Goal: Information Seeking & Learning: Find contact information

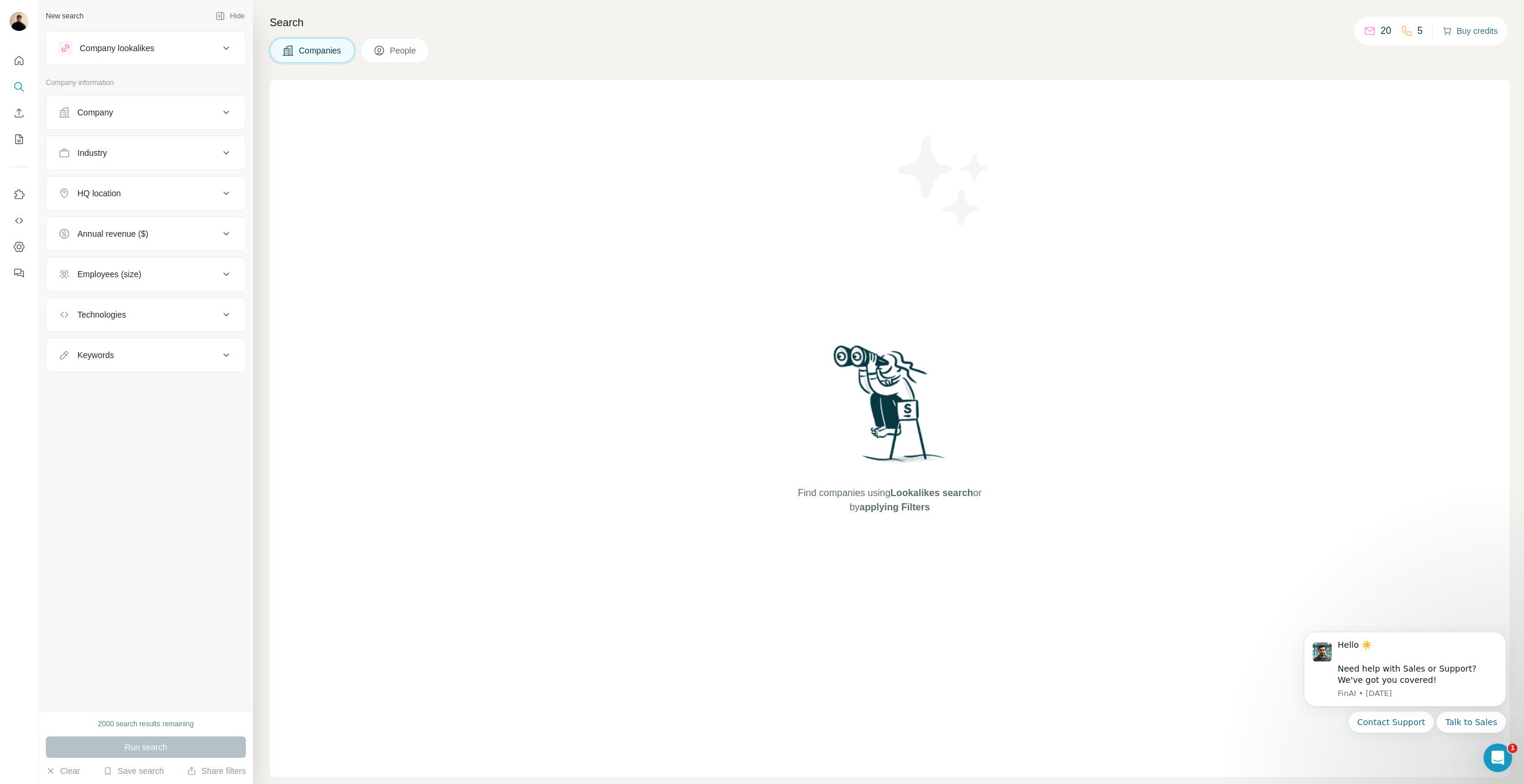
click at [1465, 33] on button "Buy credits" at bounding box center [1469, 30] width 55 height 16
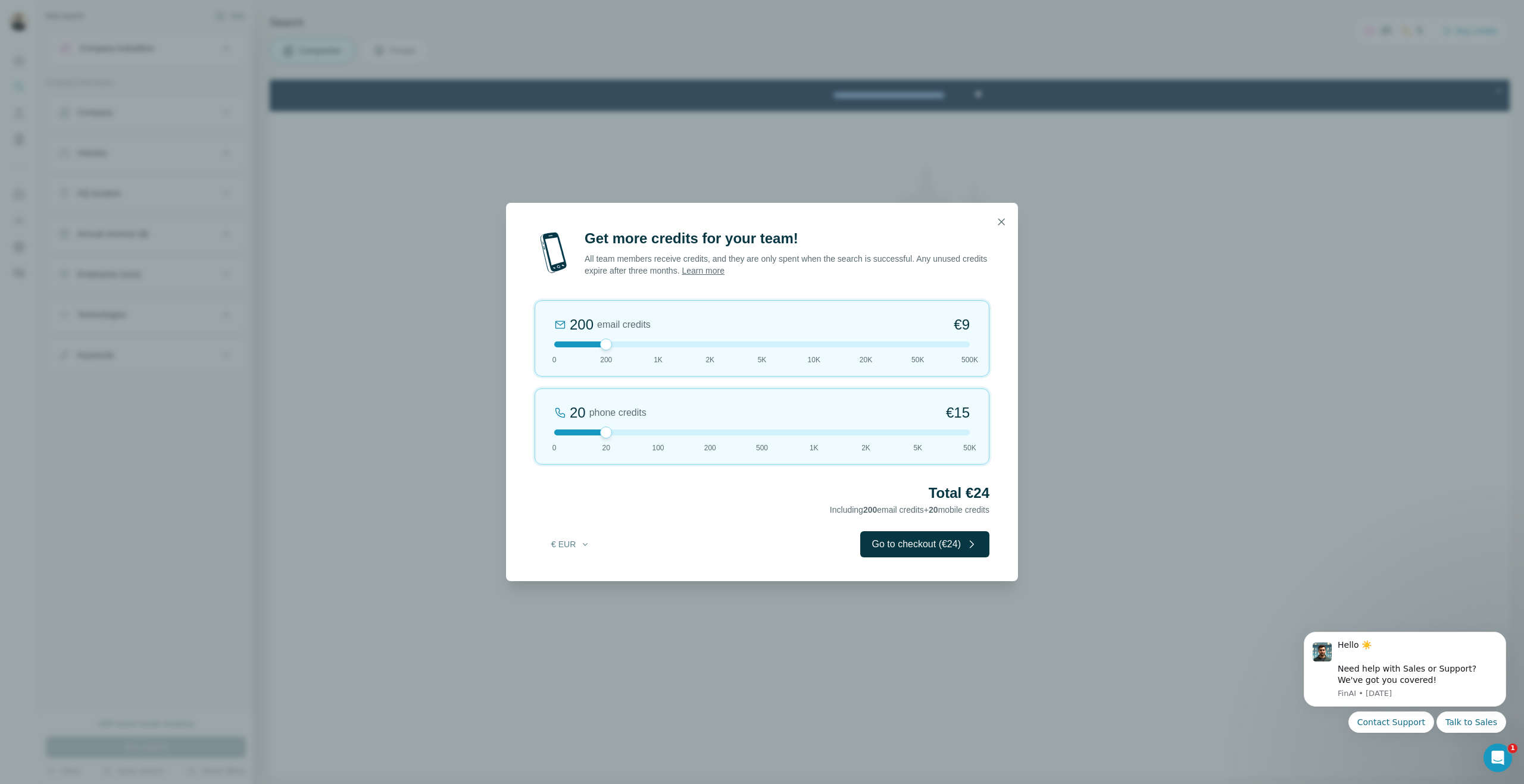
drag, startPoint x: 610, startPoint y: 340, endPoint x: 631, endPoint y: 372, distance: 38.3
click at [631, 372] on div "200 email credits €9 0 200 1K 2K 5K 10K 20K 50K 500K" at bounding box center [762, 338] width 455 height 76
click at [999, 223] on icon "button" at bounding box center [1001, 221] width 7 height 7
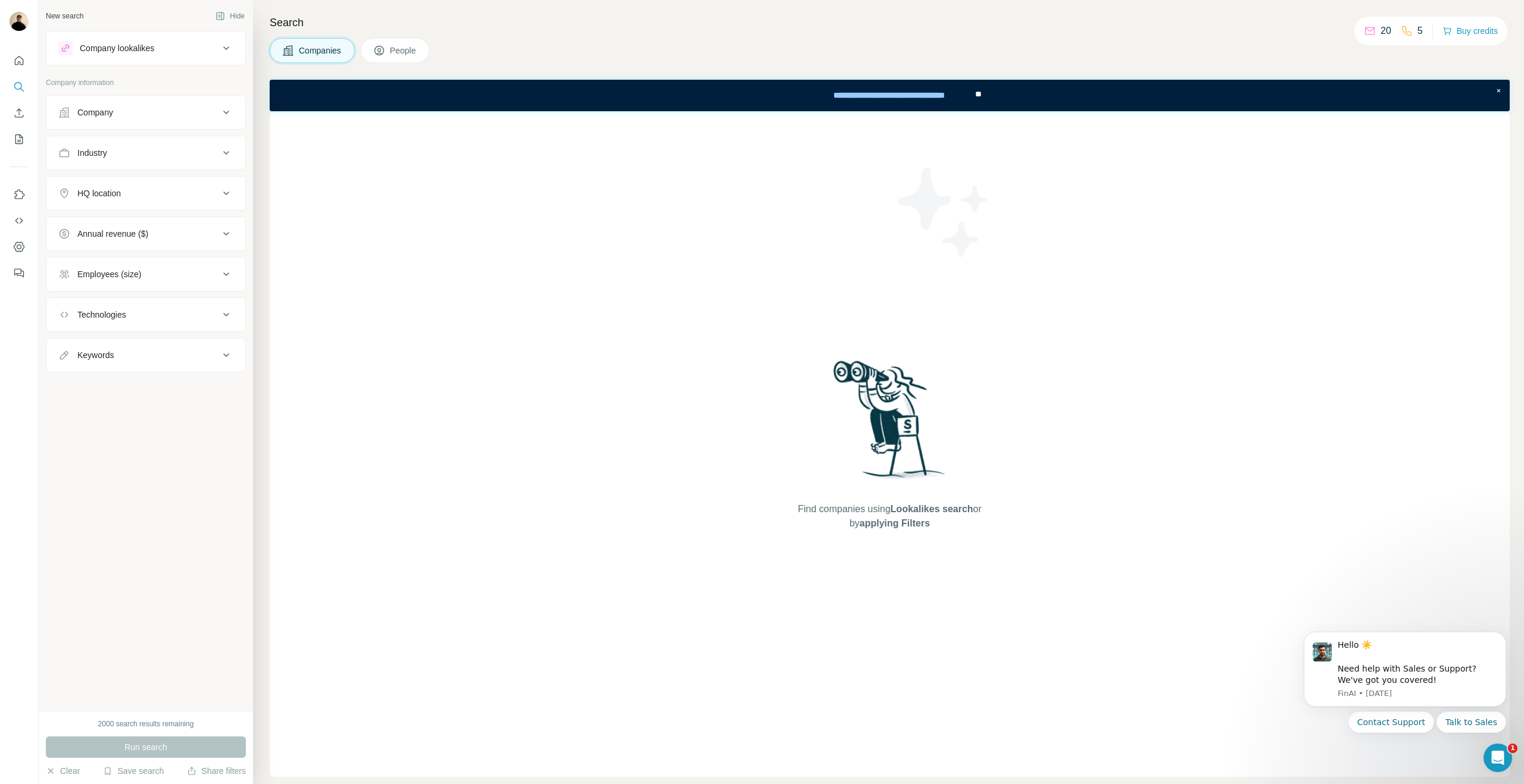
click at [174, 722] on div "2000 search results remaining" at bounding box center [146, 724] width 96 height 11
click at [130, 450] on div "New search Hide Company lookalikes Company information Company Industry HQ loca…" at bounding box center [146, 355] width 214 height 711
click at [18, 227] on button "Use Surfe API" at bounding box center [19, 220] width 19 height 21
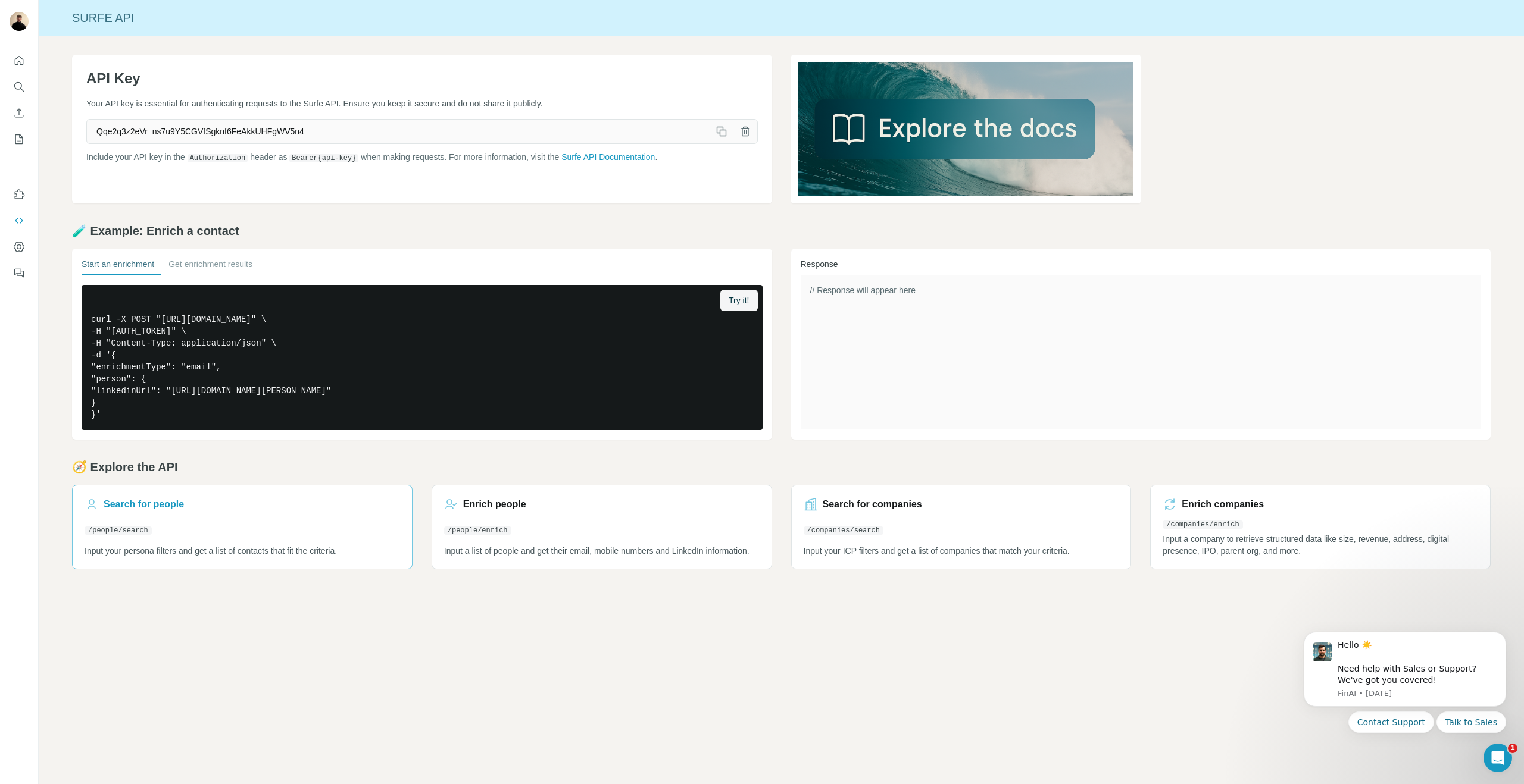
click at [266, 519] on link "Search for people /people/search Input your persona filters and get a list of c…" at bounding box center [242, 527] width 340 height 84
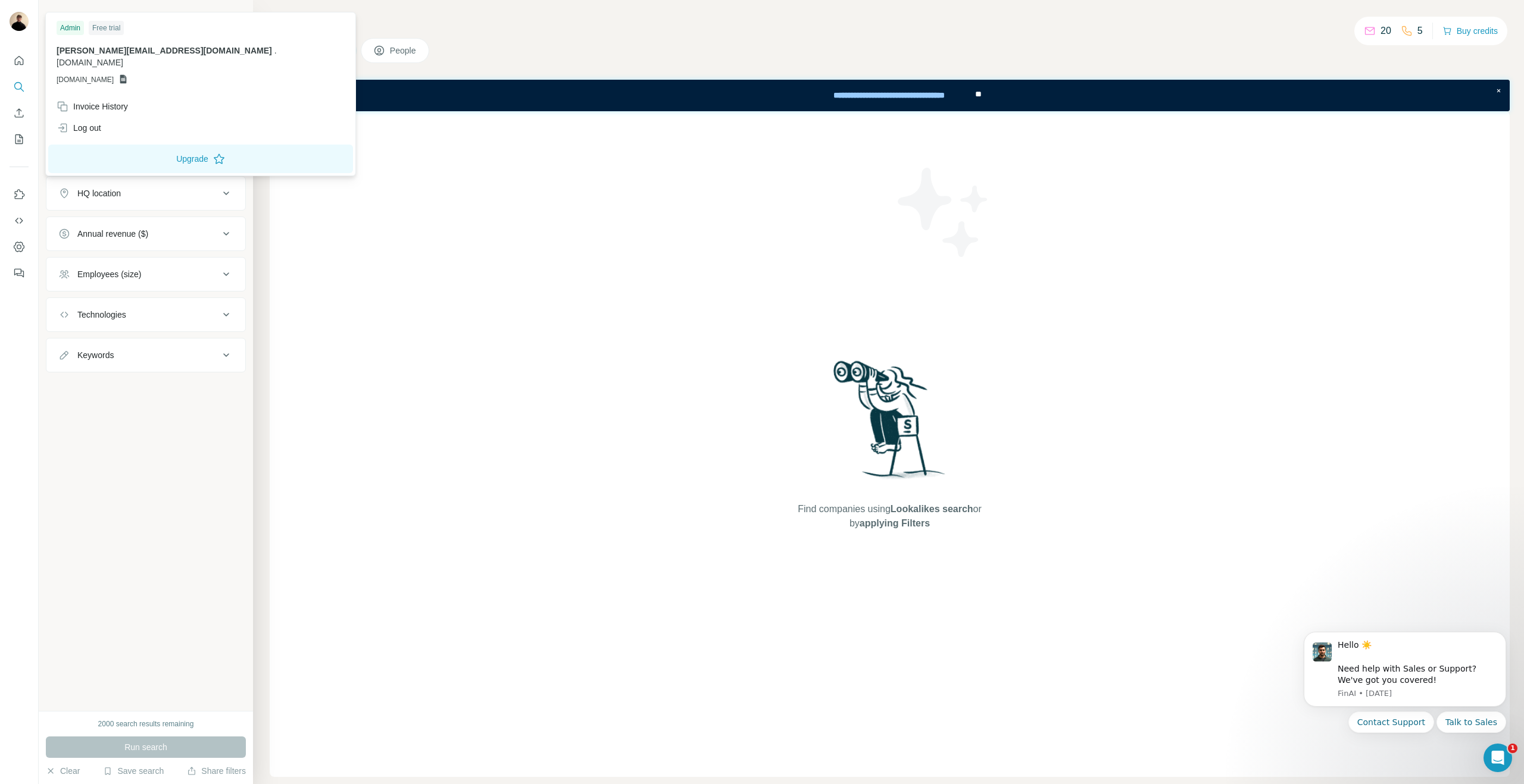
click at [109, 32] on div "Free trial" at bounding box center [106, 28] width 35 height 15
click at [83, 101] on div "Invoice History" at bounding box center [92, 107] width 72 height 12
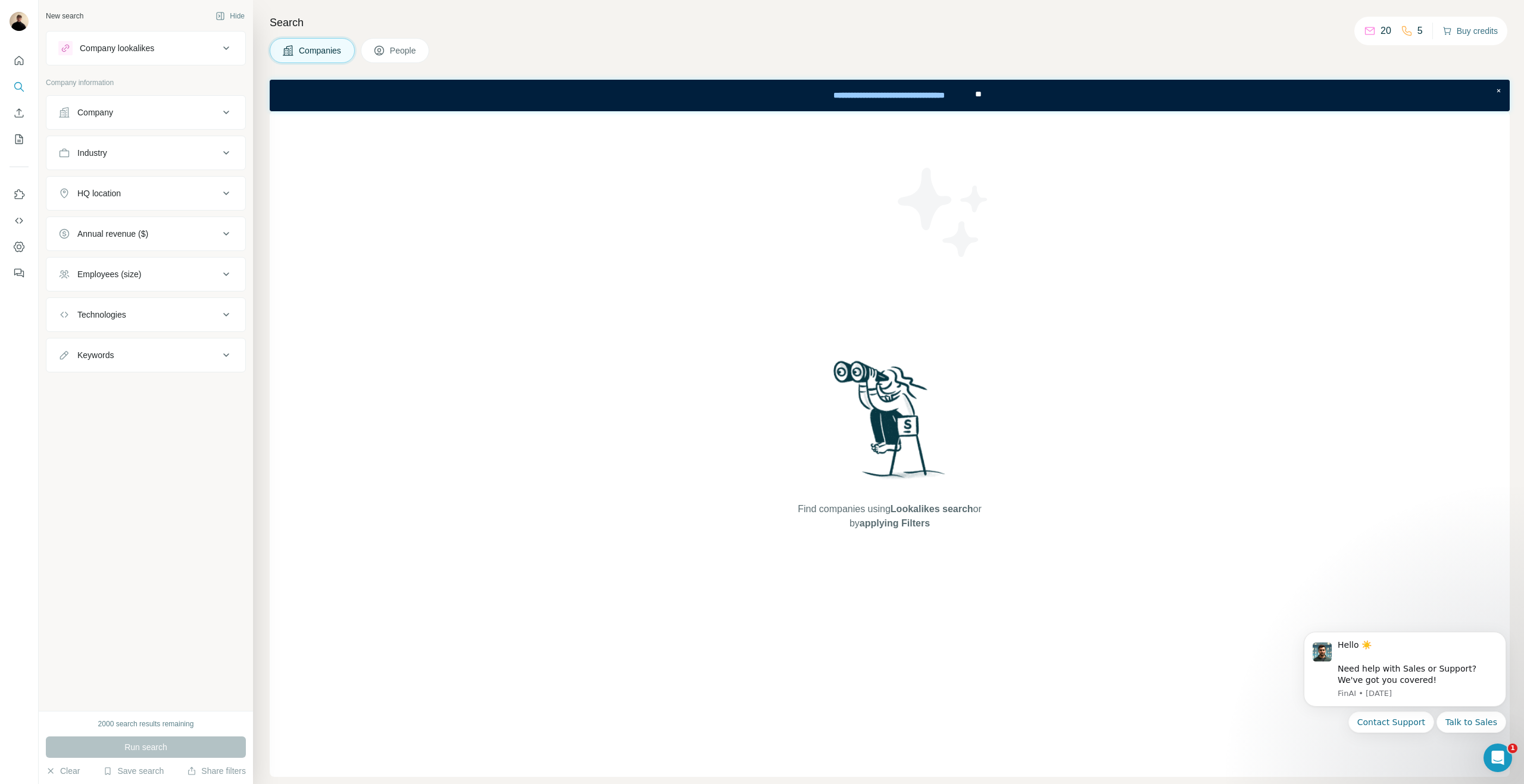
click at [1472, 34] on button "Buy credits" at bounding box center [1469, 30] width 55 height 16
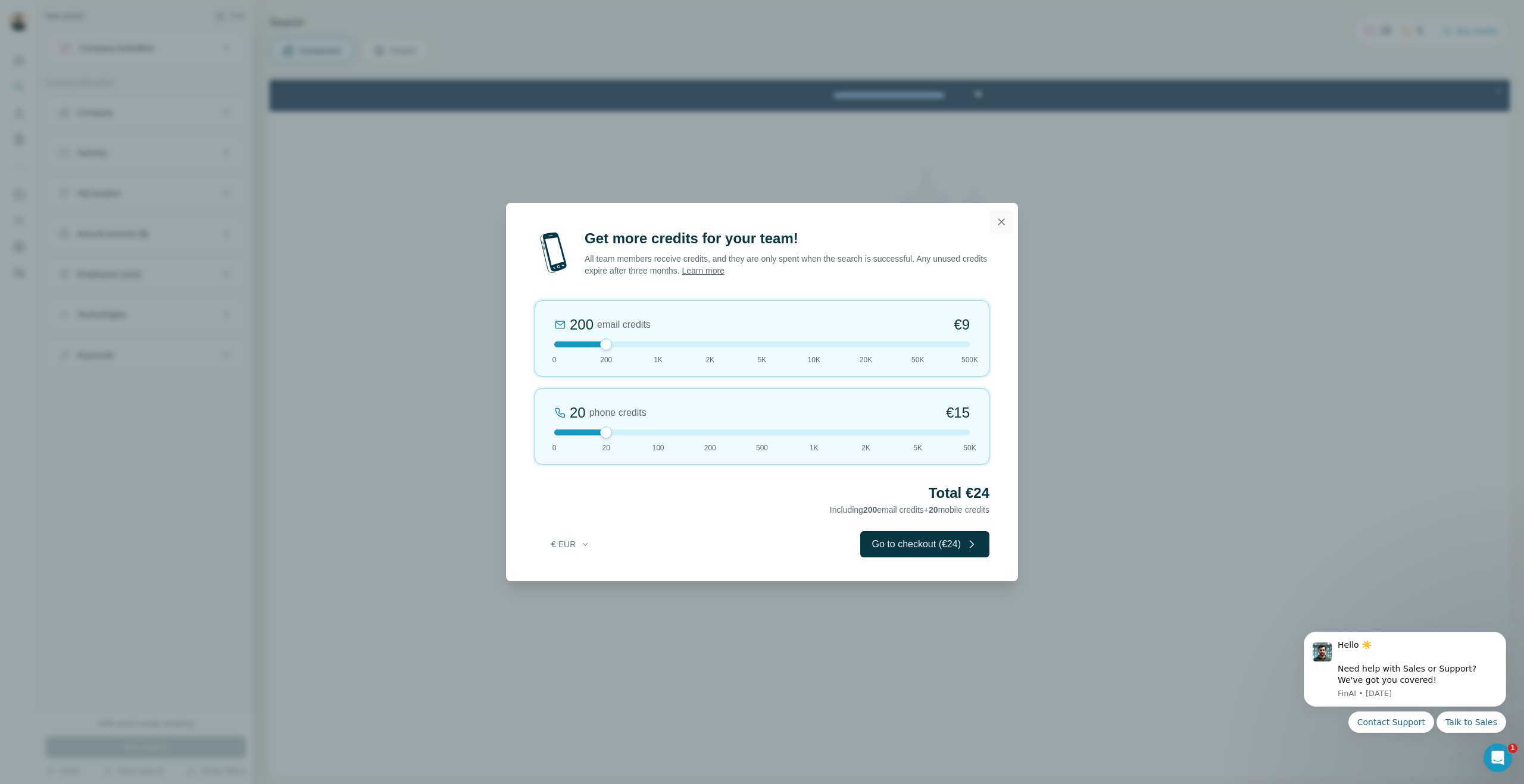
click at [1000, 232] on button "button" at bounding box center [1001, 221] width 24 height 24
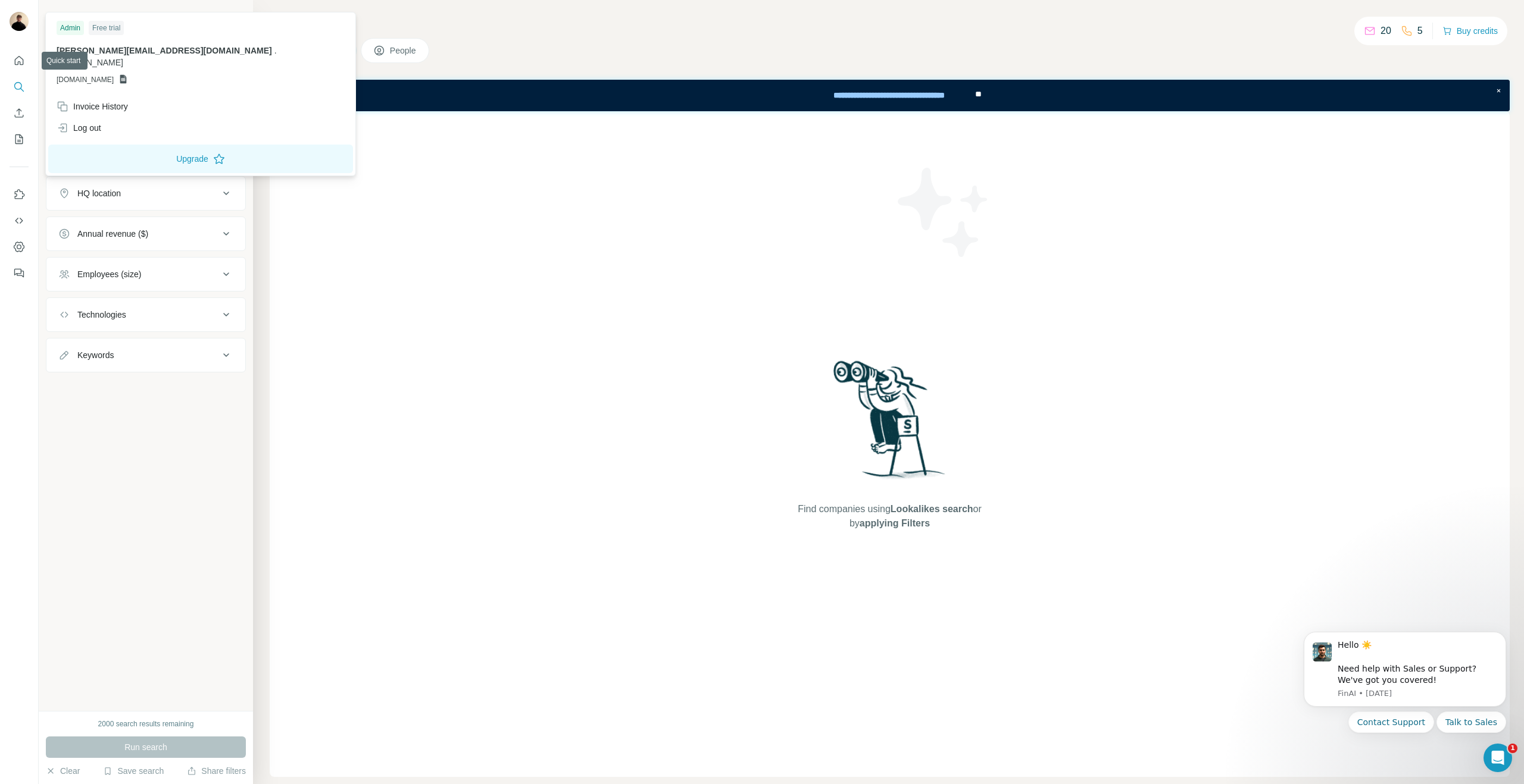
click at [18, 32] on div at bounding box center [19, 22] width 19 height 21
click at [213, 153] on icon at bounding box center [219, 159] width 12 height 12
click at [454, 241] on div "Find companies using Lookalikes search or by applying Filters" at bounding box center [889, 444] width 1240 height 666
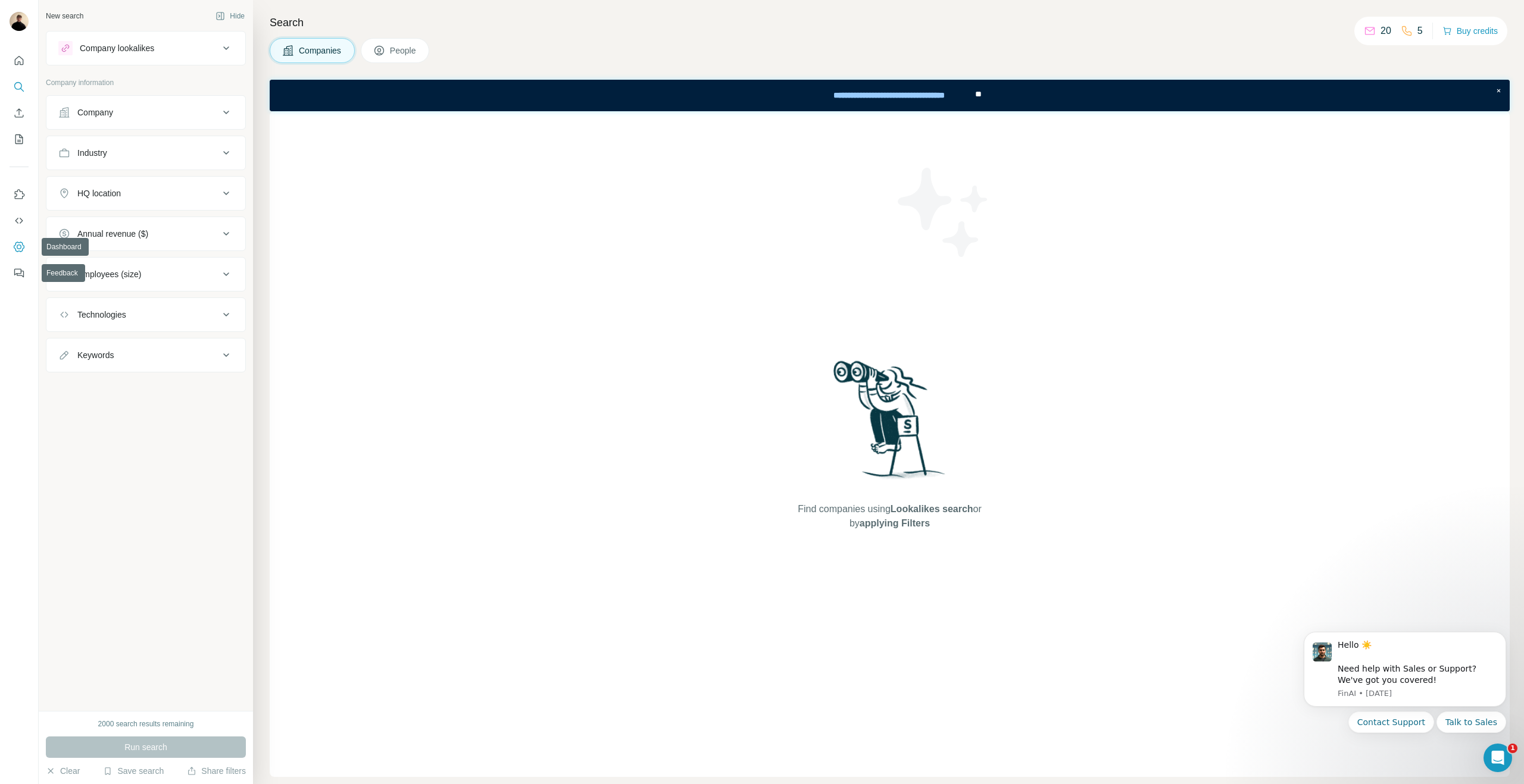
click at [16, 247] on icon "Dashboard" at bounding box center [19, 247] width 5 height 5
click at [26, 83] on button "Search" at bounding box center [19, 87] width 19 height 21
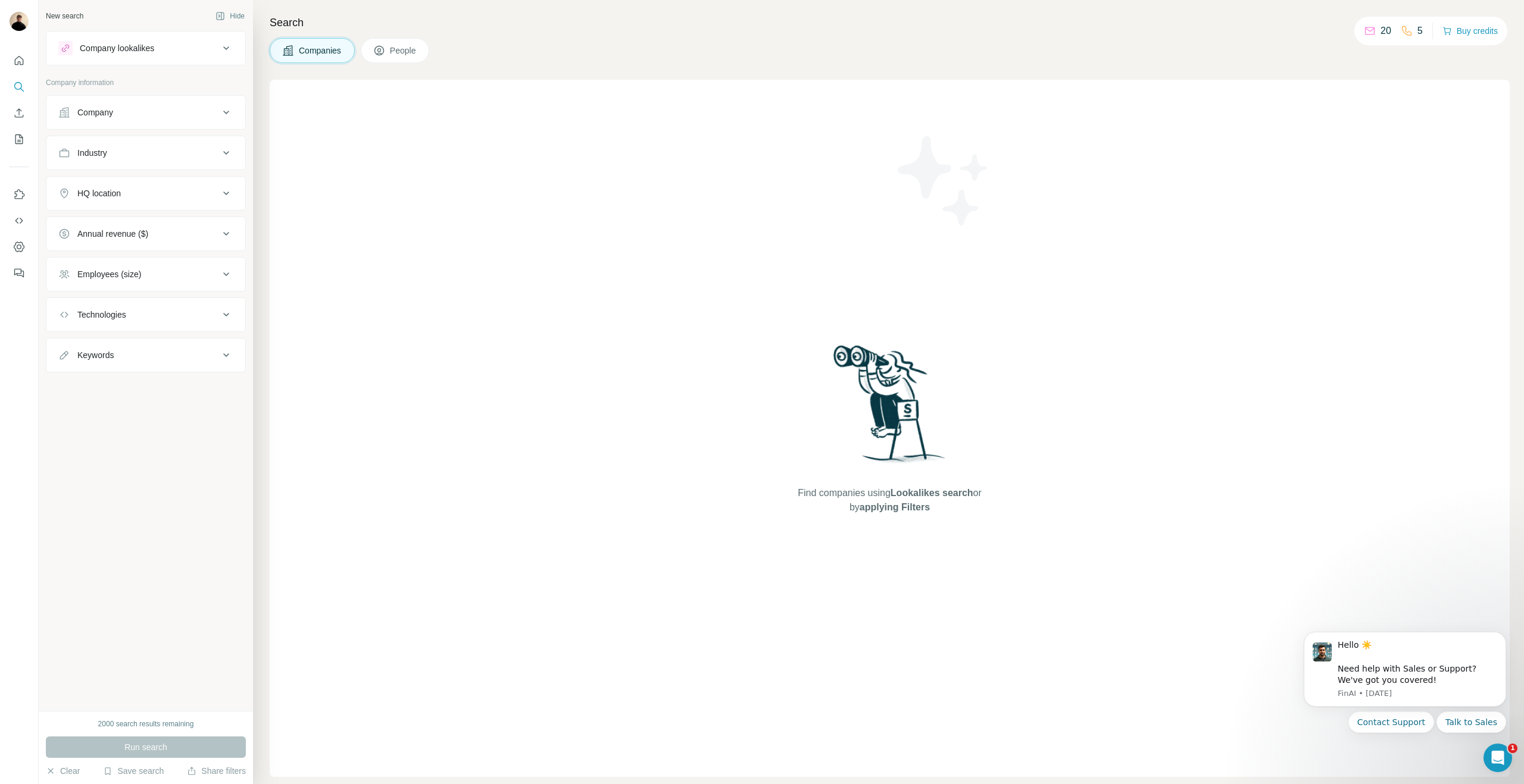
click at [425, 44] on button "People" at bounding box center [396, 50] width 69 height 25
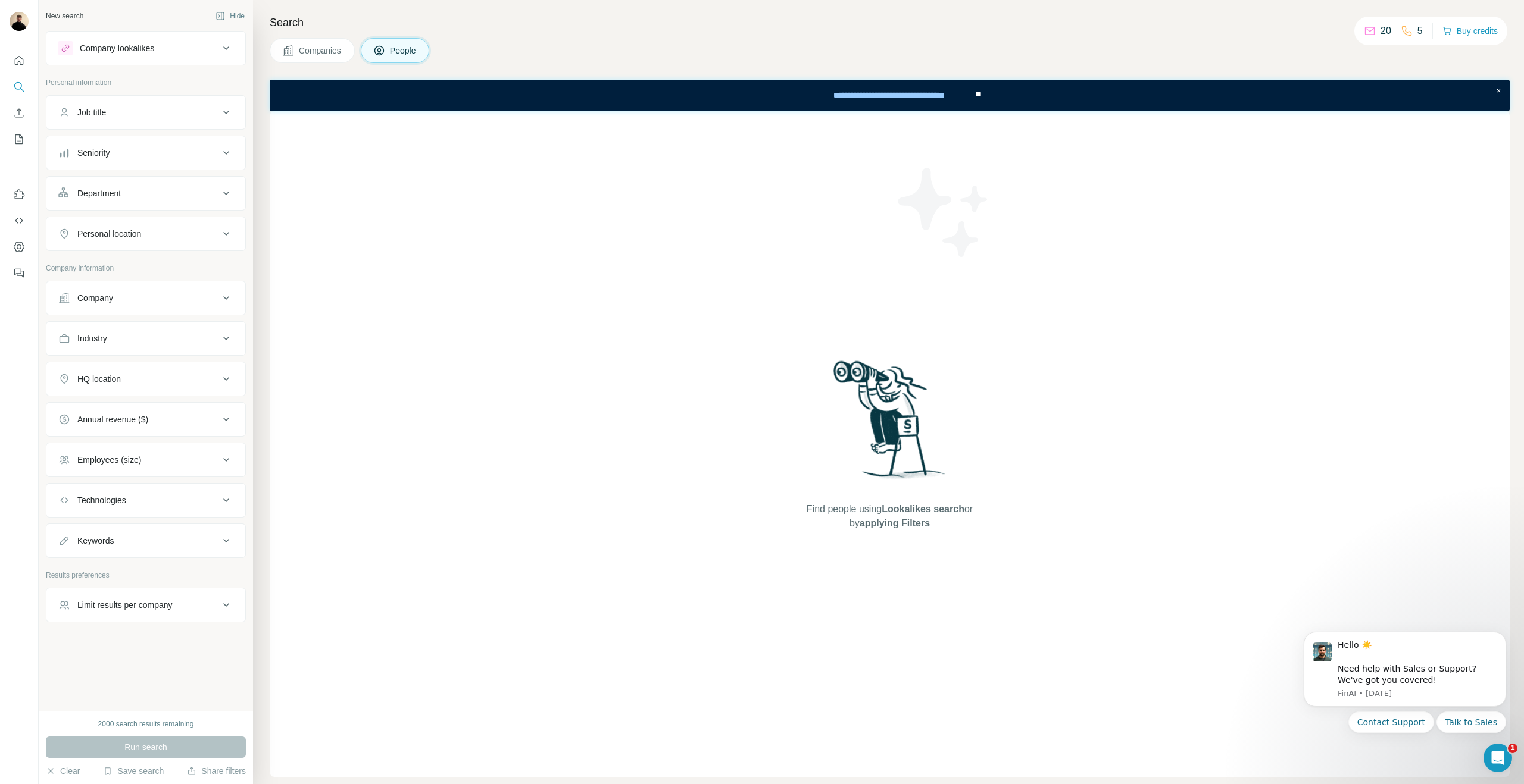
click at [900, 520] on span "applying Filters" at bounding box center [895, 523] width 70 height 10
click at [954, 474] on div "Find people using Lookalikes search or by applying Filters" at bounding box center [889, 444] width 214 height 666
click at [180, 105] on button "Job title" at bounding box center [146, 112] width 199 height 28
click at [153, 143] on input "text" at bounding box center [133, 142] width 151 height 21
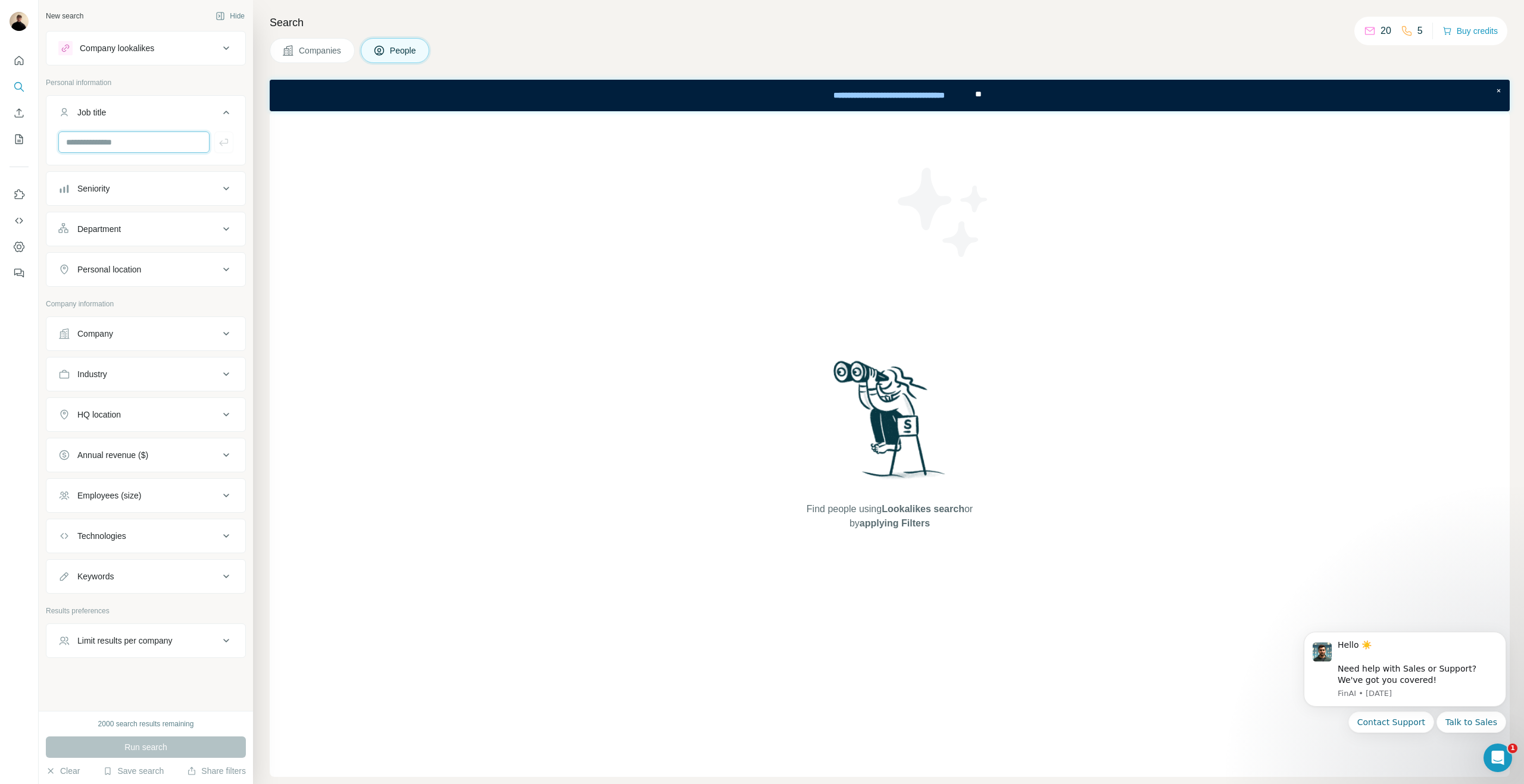
scroll to position [2, 0]
click at [133, 725] on div "2000 search results remaining" at bounding box center [146, 724] width 96 height 11
click at [183, 723] on div "2000 search results remaining" at bounding box center [146, 724] width 96 height 11
click at [139, 350] on ul "Company Industry HQ location Annual revenue ($) Employees (size) Technologies K…" at bounding box center [146, 453] width 200 height 277
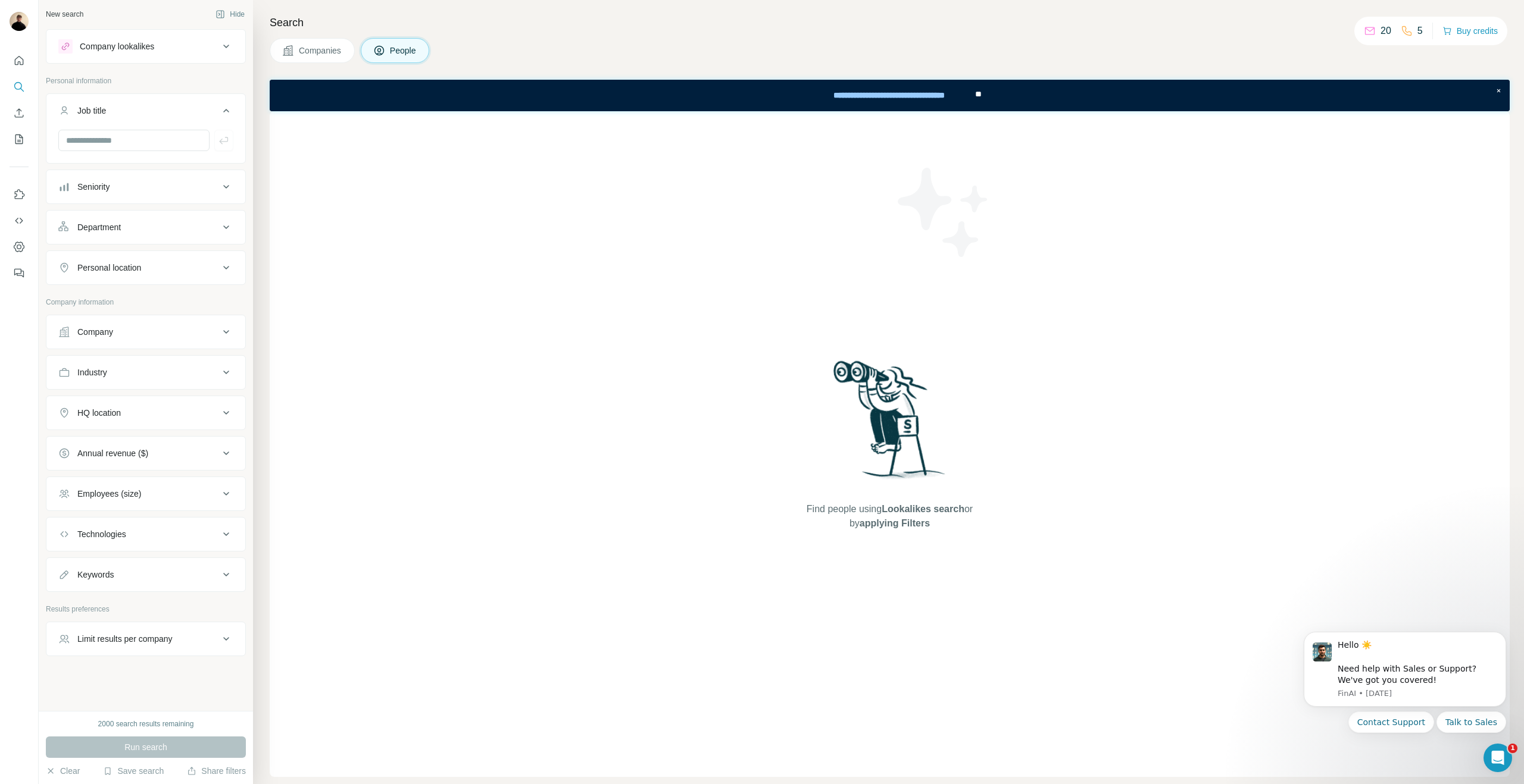
click at [144, 342] on button "Company" at bounding box center [146, 332] width 199 height 28
click at [127, 386] on input "text" at bounding box center [146, 384] width 175 height 21
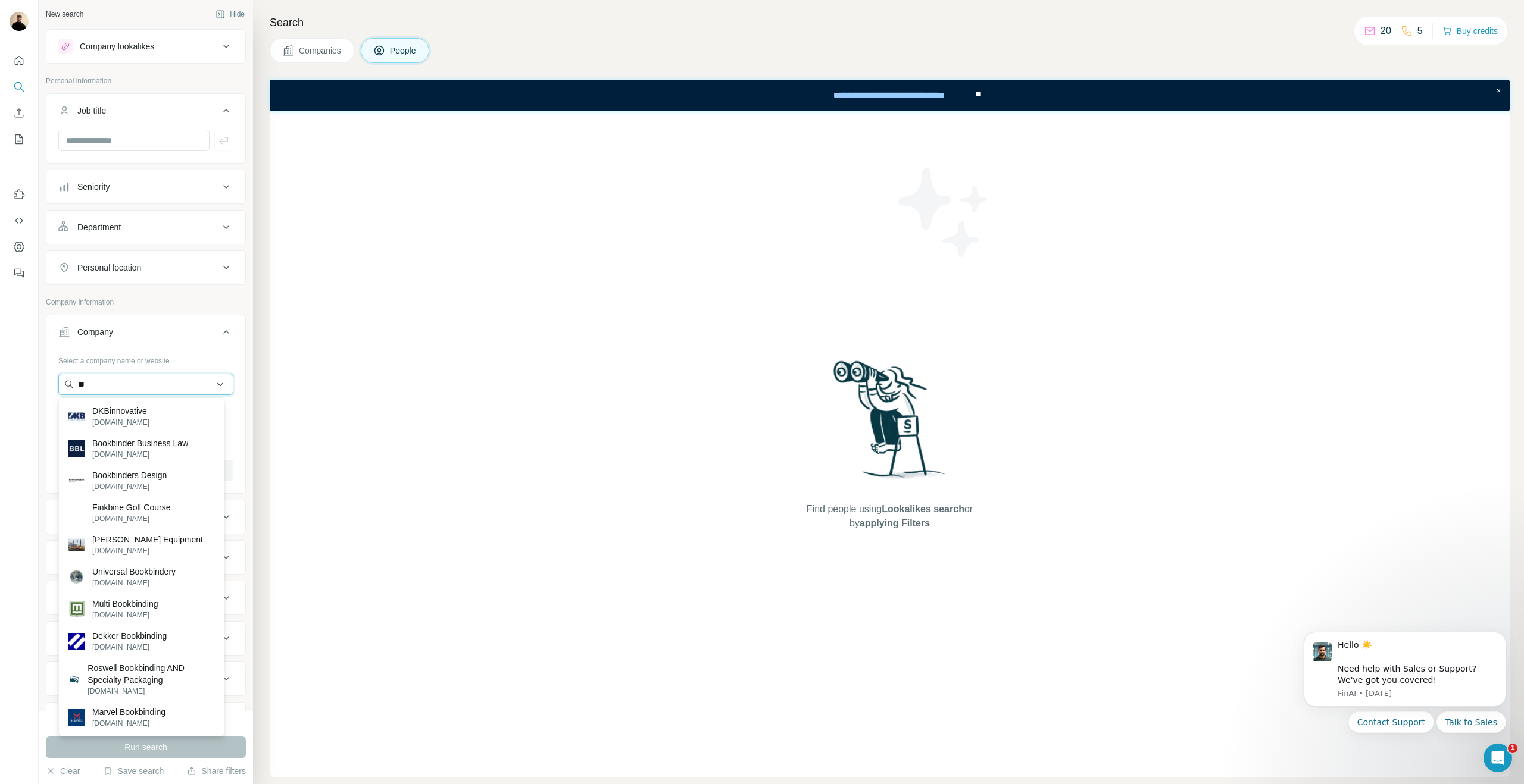
type input "*"
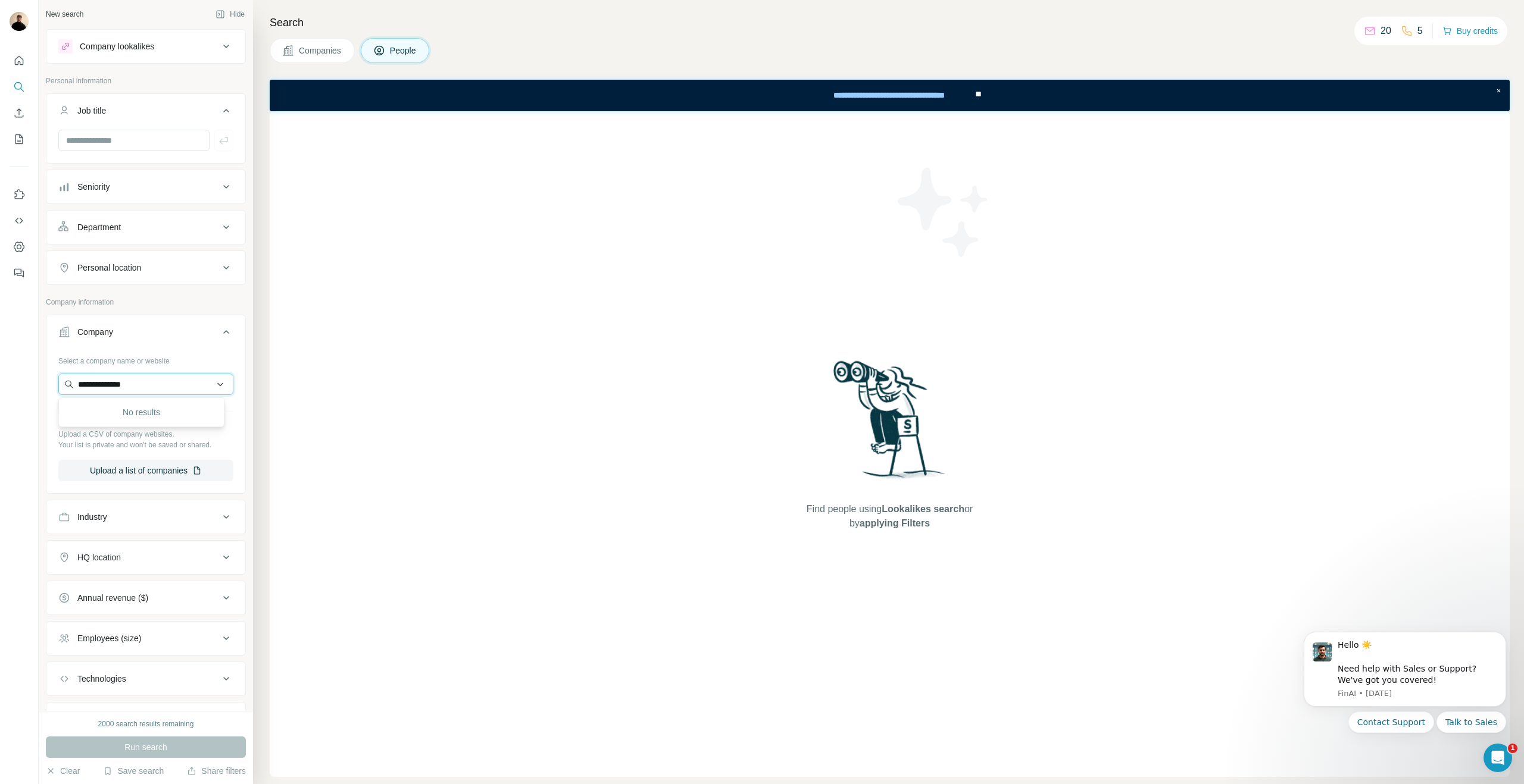
click at [177, 384] on input "**********" at bounding box center [146, 384] width 175 height 21
click at [178, 384] on input "**********" at bounding box center [146, 384] width 175 height 21
type input "**********"
click at [154, 410] on div "Kaaitheater kaaitheater.be" at bounding box center [141, 416] width 160 height 32
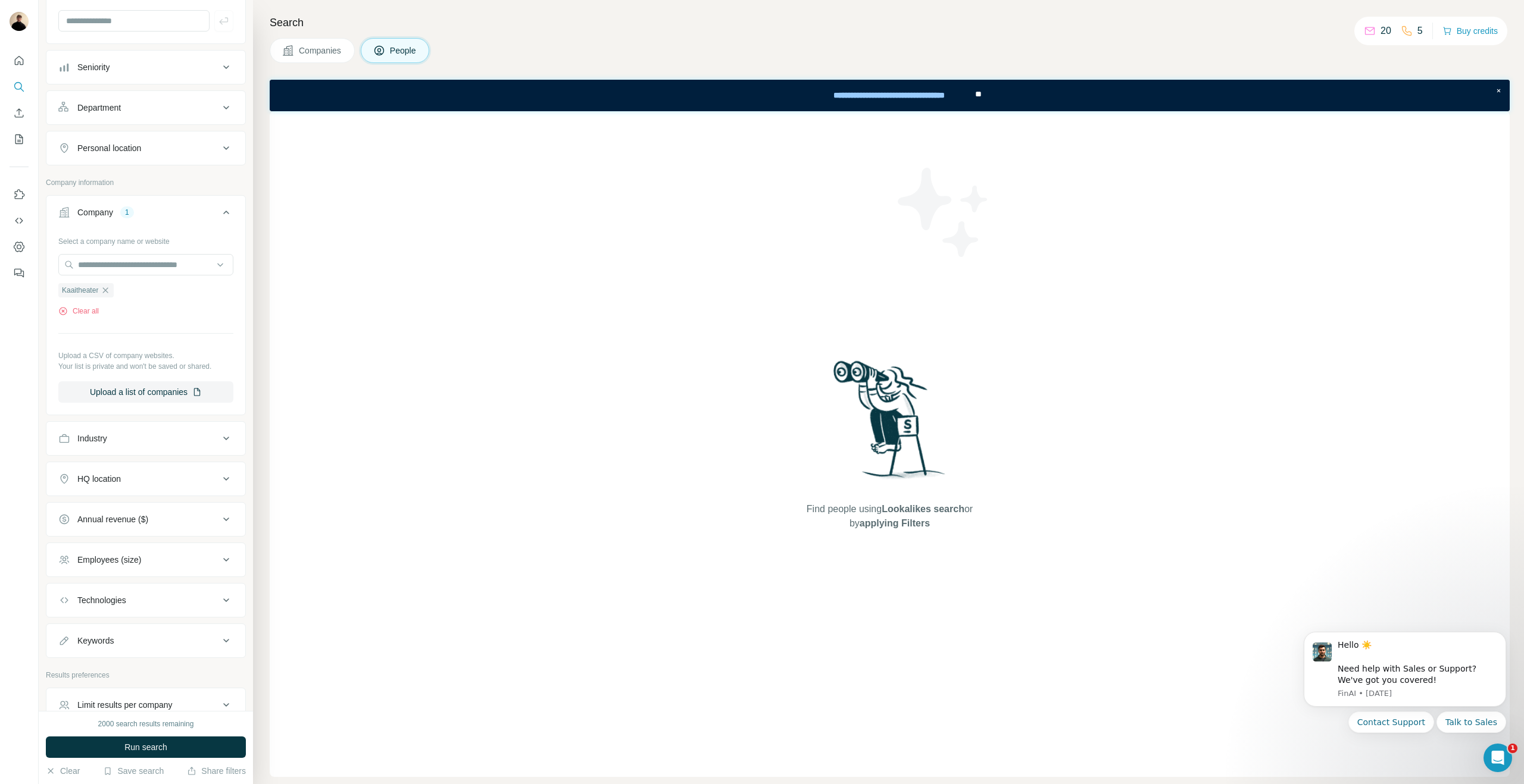
scroll to position [122, 0]
click at [114, 742] on button "Run search" at bounding box center [146, 747] width 200 height 21
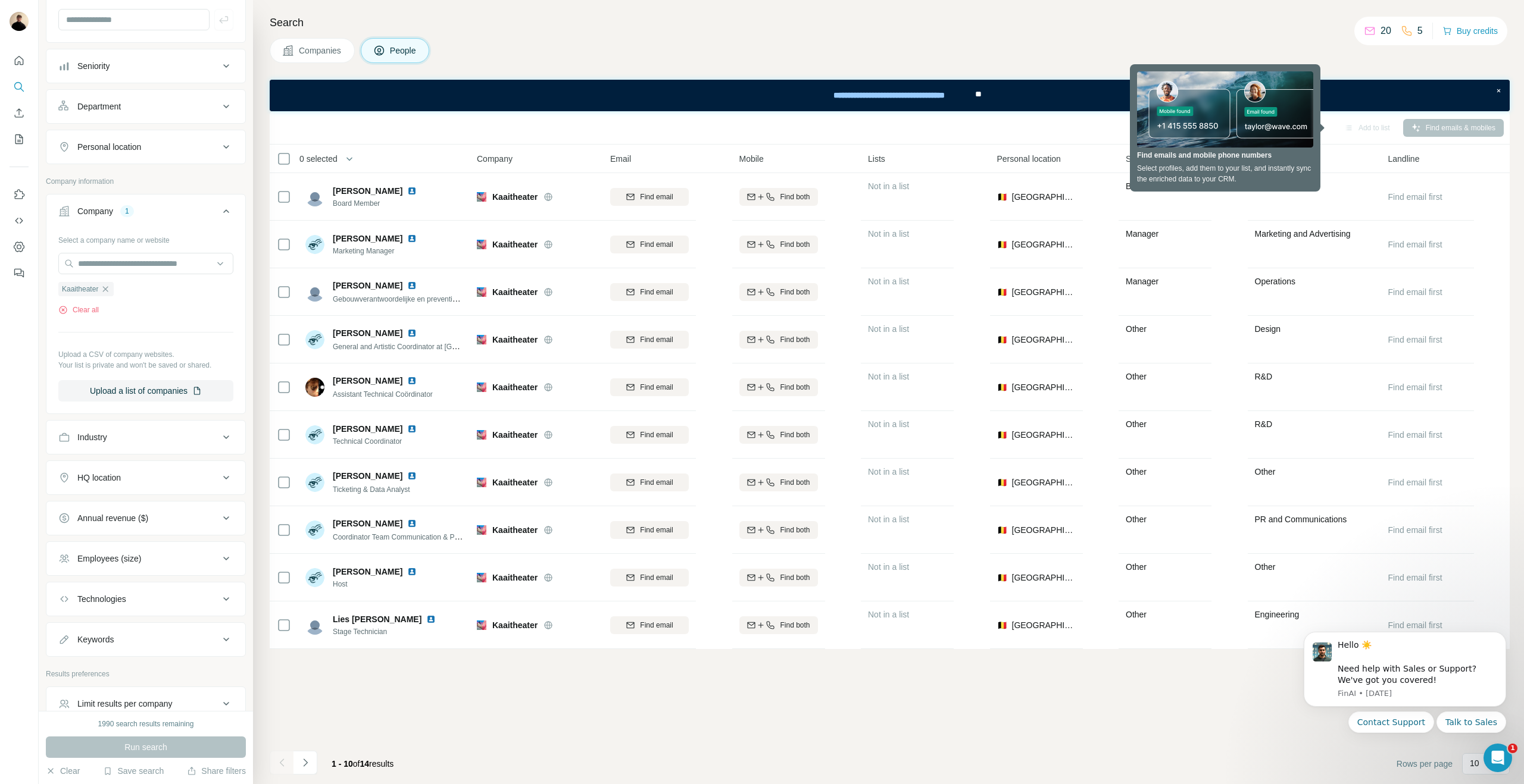
click at [1352, 62] on div "Companies People" at bounding box center [889, 50] width 1240 height 25
click at [1234, 161] on div "Seniority" at bounding box center [1182, 158] width 115 height 14
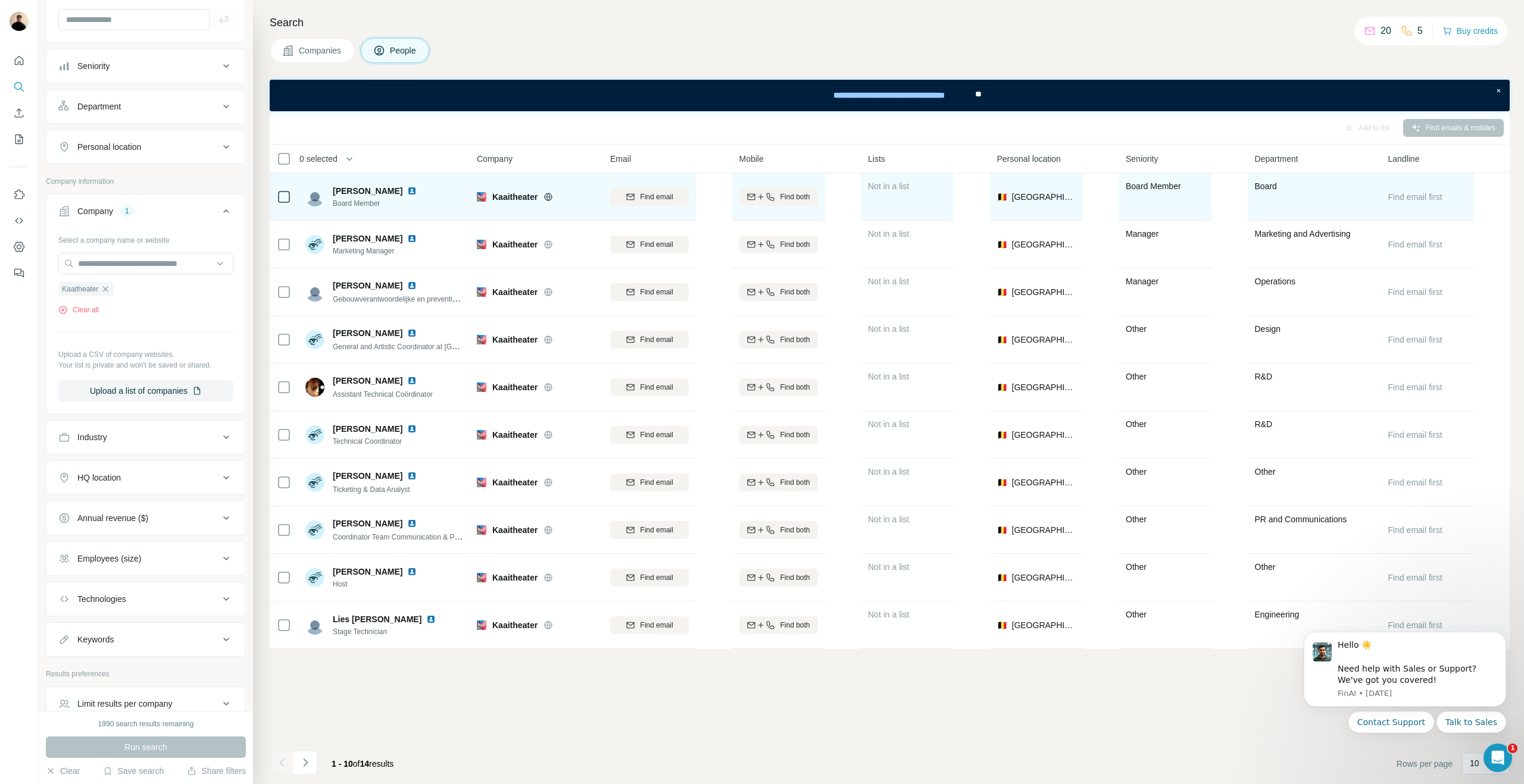
click at [365, 190] on span "Marc Fauconnier" at bounding box center [367, 191] width 70 height 12
click at [325, 199] on div "Marc Fauconnier Board Member" at bounding box center [363, 196] width 116 height 24
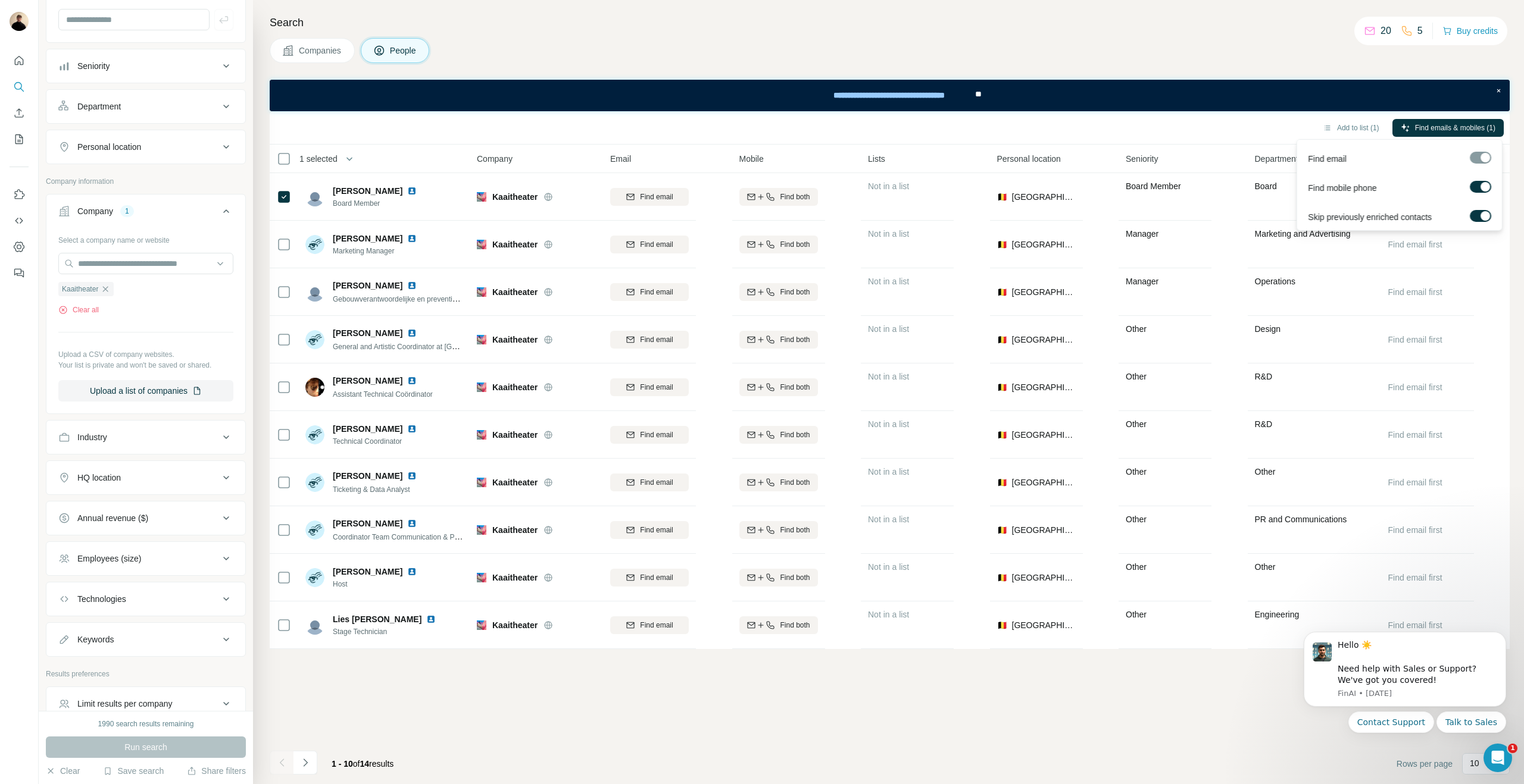
click at [1478, 173] on div "Find mobile phone" at bounding box center [1400, 186] width 200 height 29
click at [1477, 161] on div at bounding box center [1480, 158] width 21 height 12
click at [1470, 198] on div "Find mobile phone" at bounding box center [1400, 186] width 200 height 29
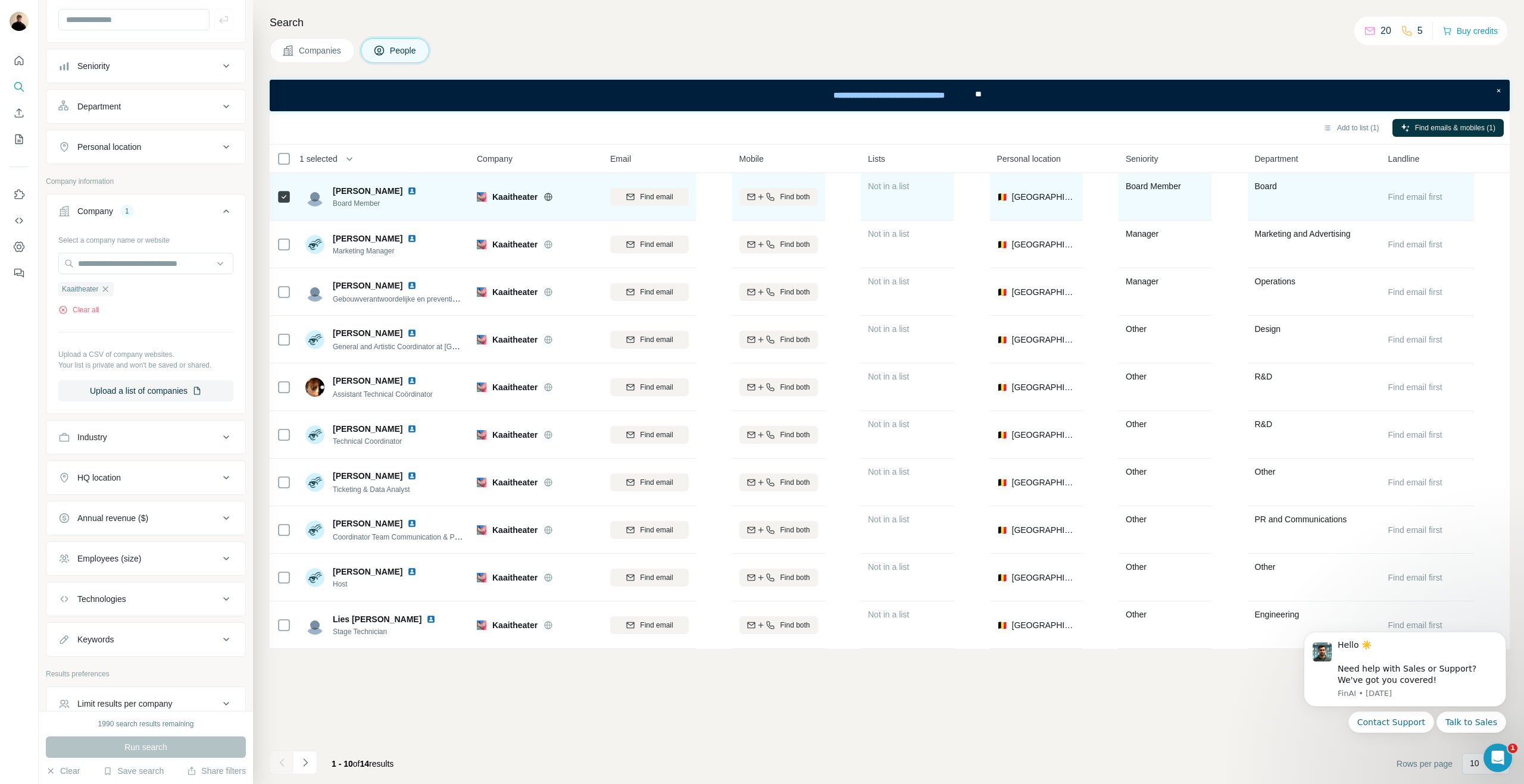
click at [365, 193] on span "Marc Fauconnier" at bounding box center [367, 191] width 70 height 12
click at [410, 191] on img at bounding box center [412, 191] width 10 height 10
click at [410, 202] on span "Board Member" at bounding box center [377, 204] width 89 height 11
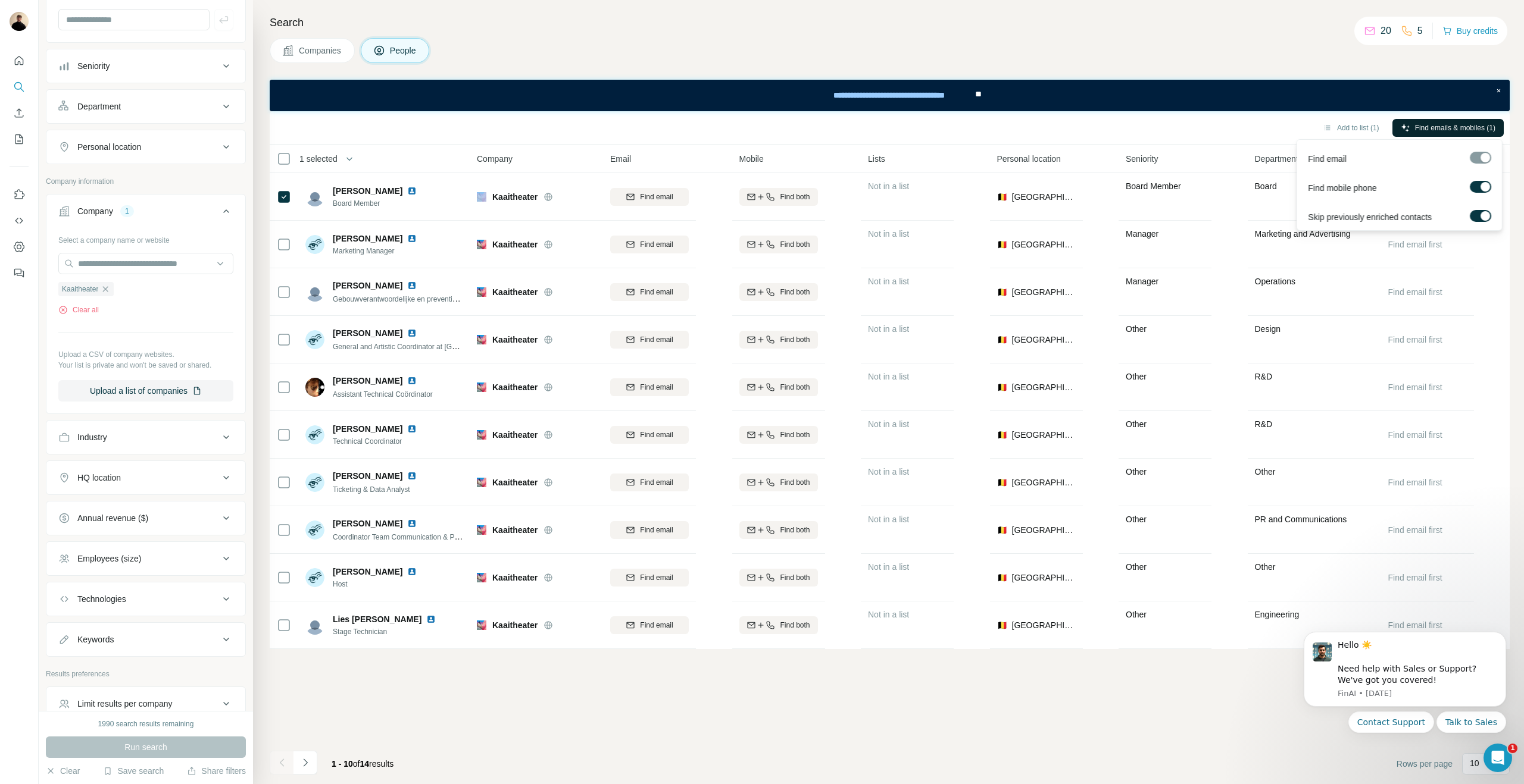
click at [1475, 131] on span "Find emails & mobiles (1)" at bounding box center [1455, 128] width 80 height 11
click at [290, 90] on div "**********" at bounding box center [889, 95] width 1240 height 32
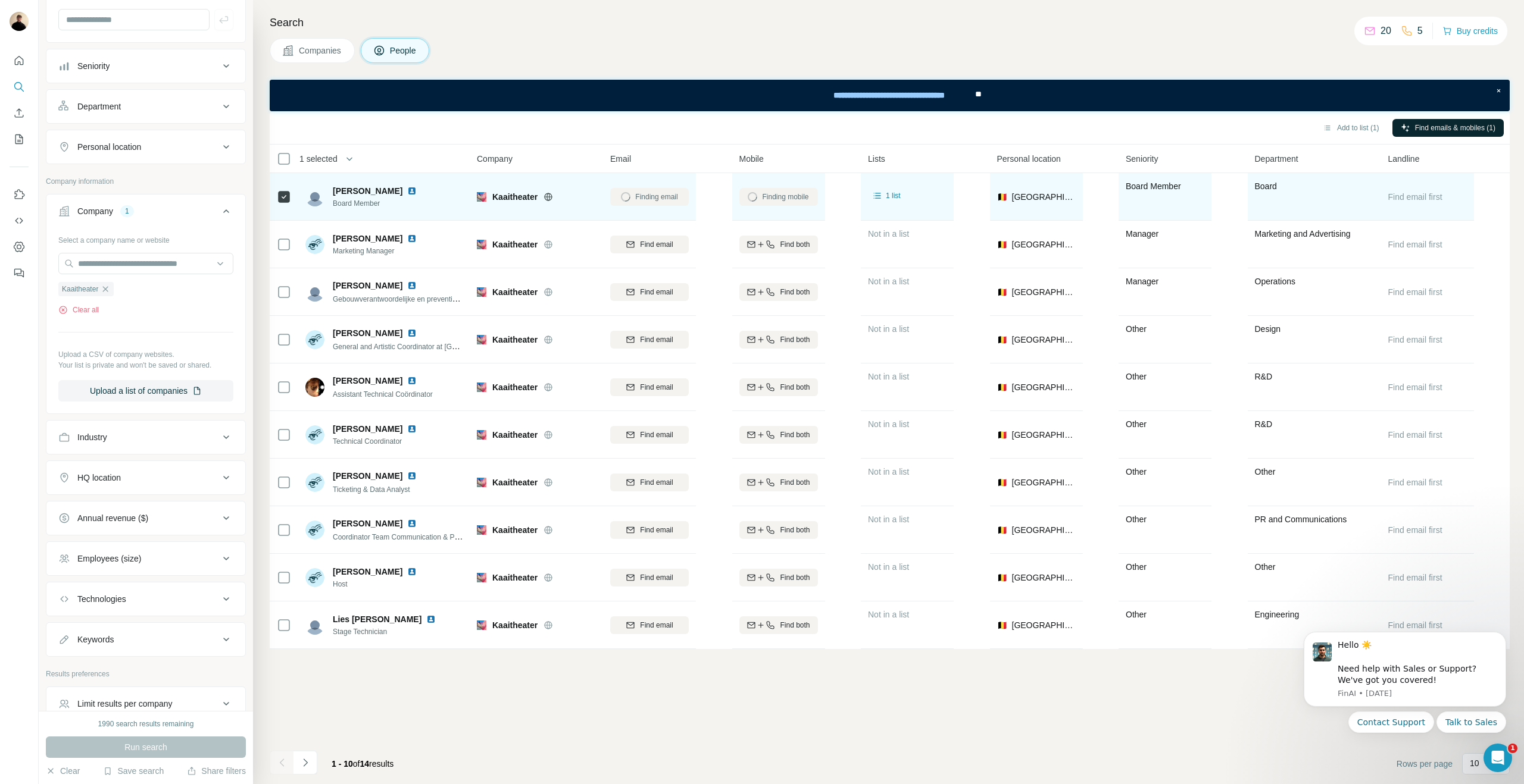
click at [550, 198] on icon at bounding box center [548, 196] width 3 height 8
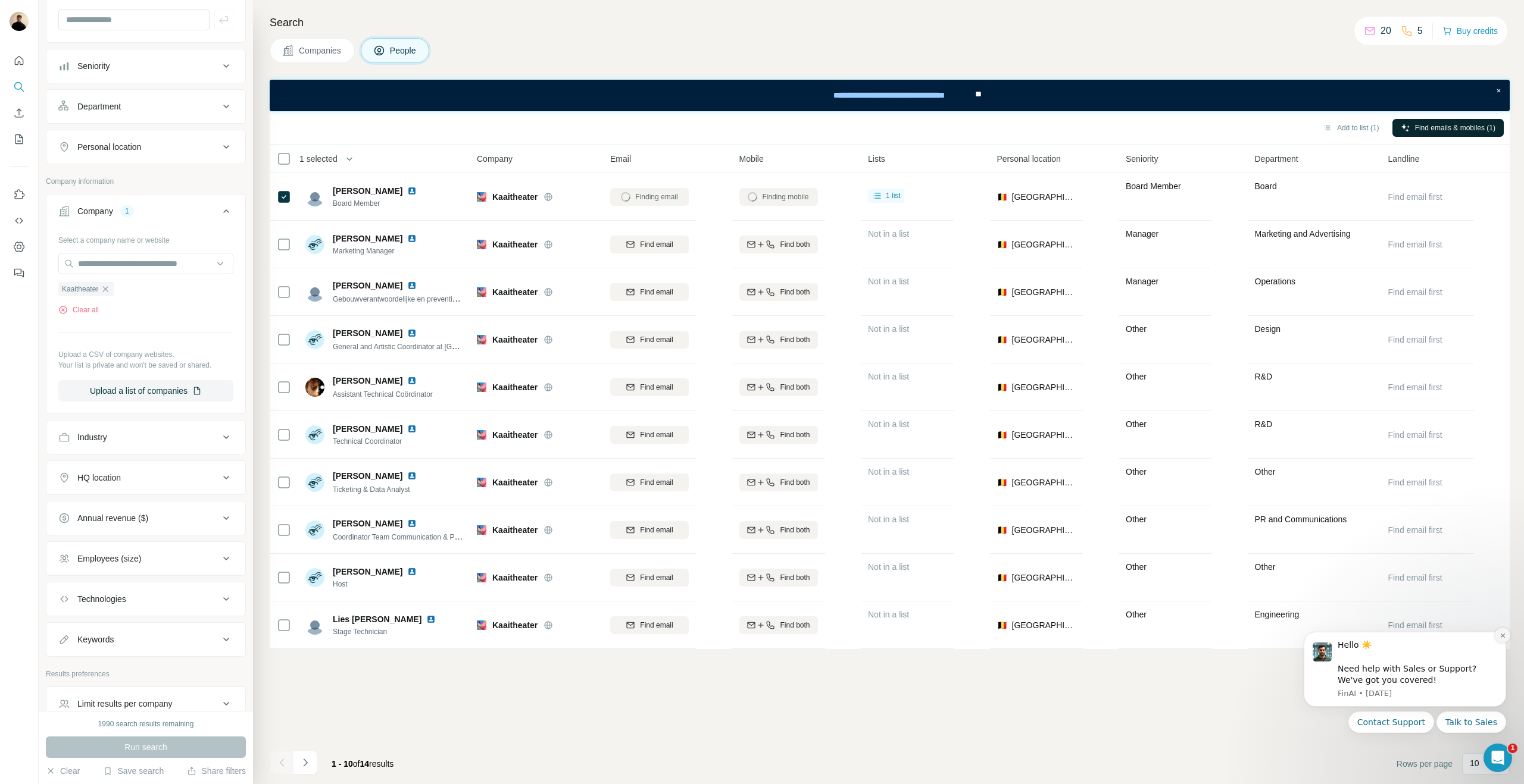
click at [1500, 637] on icon "Dismiss notification" at bounding box center [1503, 635] width 7 height 7
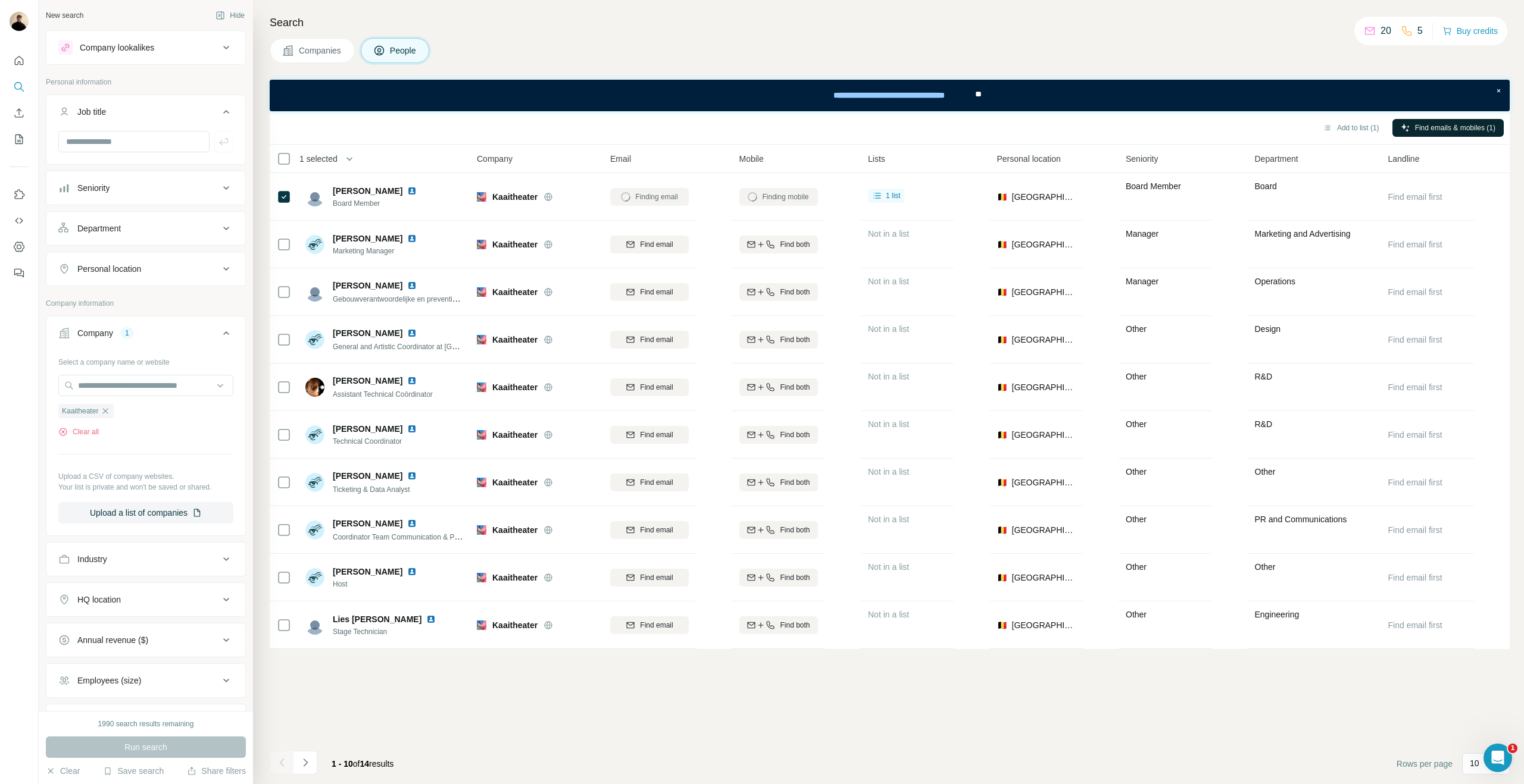
scroll to position [0, 0]
click at [16, 57] on icon "Quick start" at bounding box center [19, 61] width 12 height 12
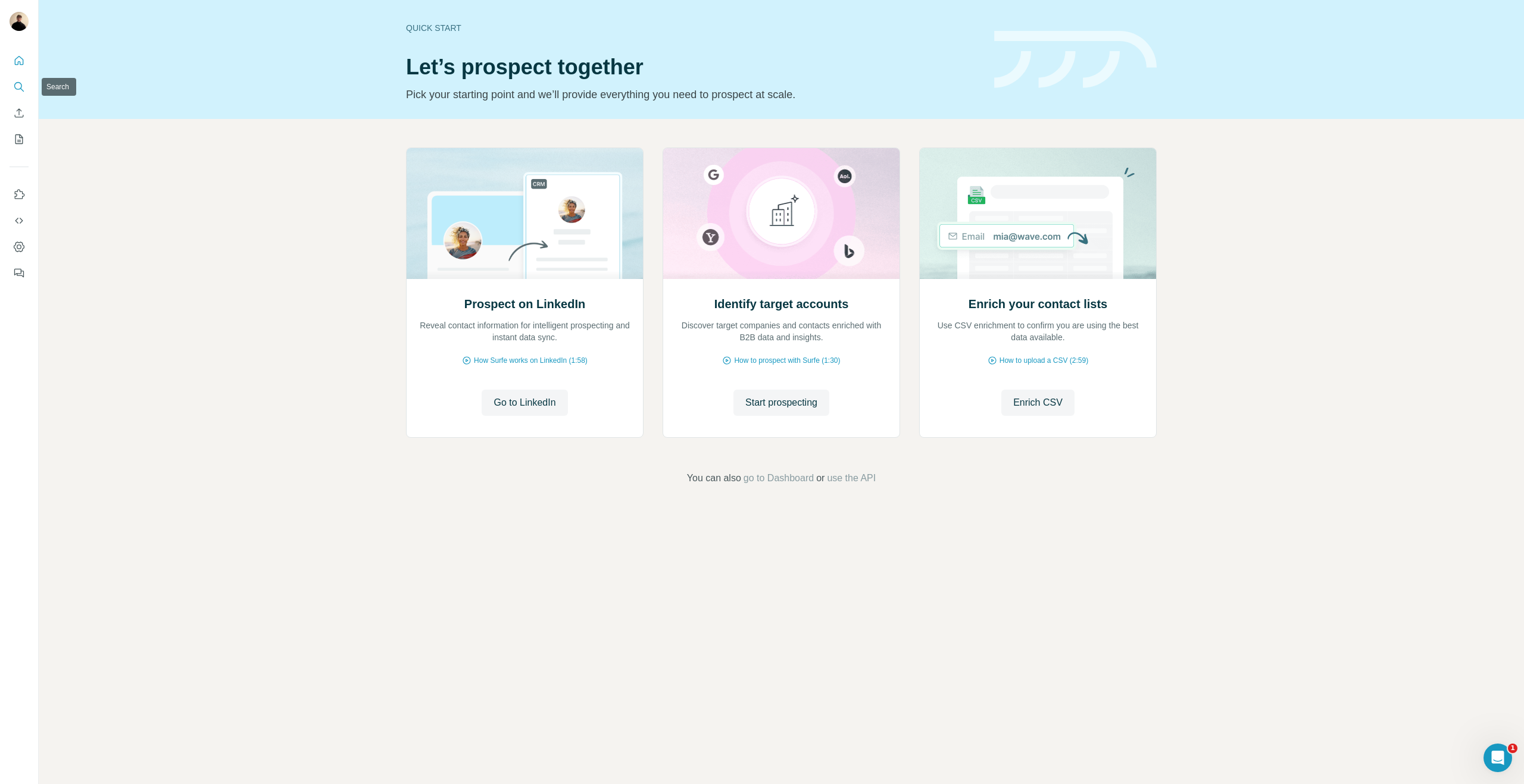
click at [27, 86] on button "Search" at bounding box center [19, 87] width 19 height 21
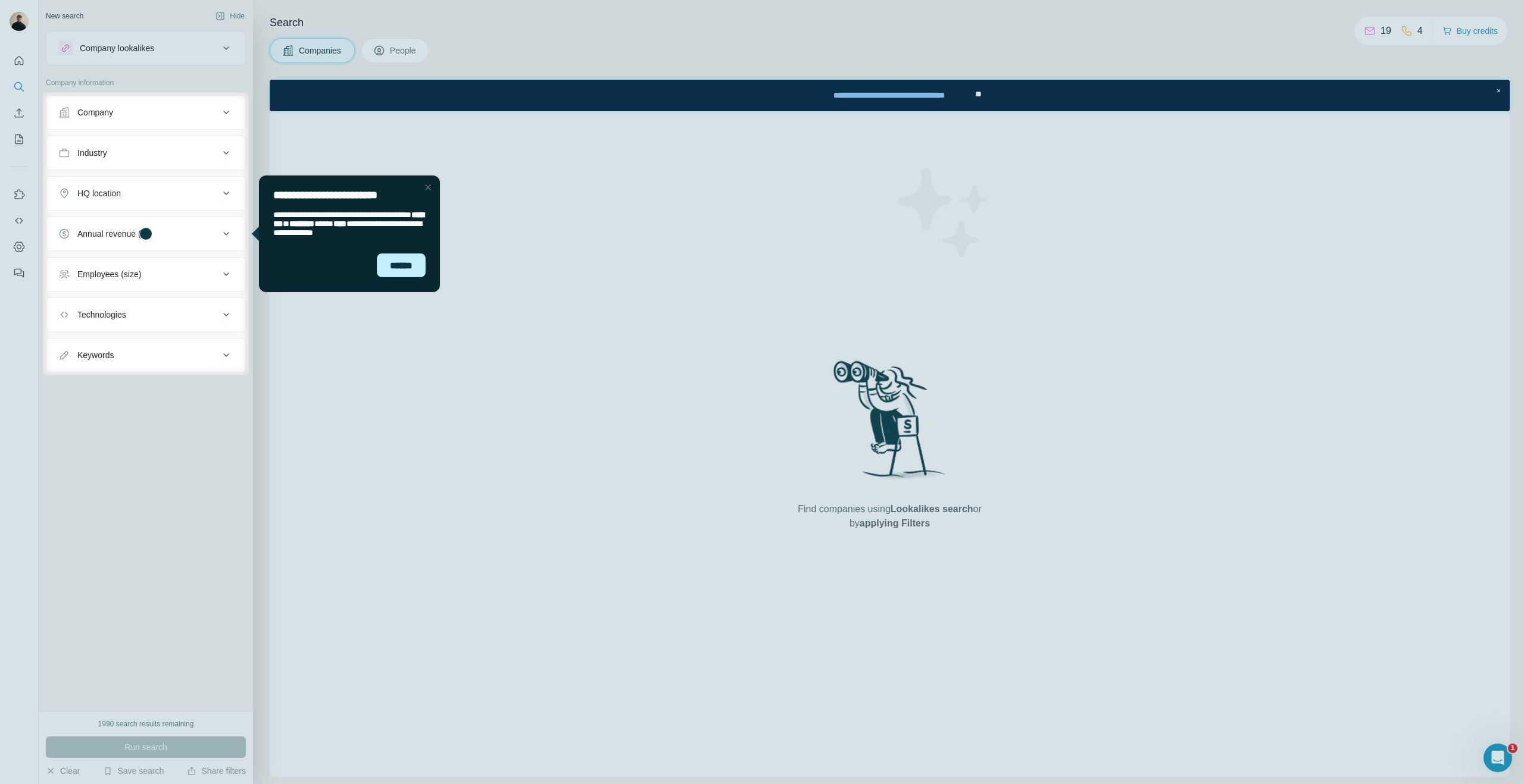
click at [415, 272] on div "******" at bounding box center [401, 265] width 49 height 24
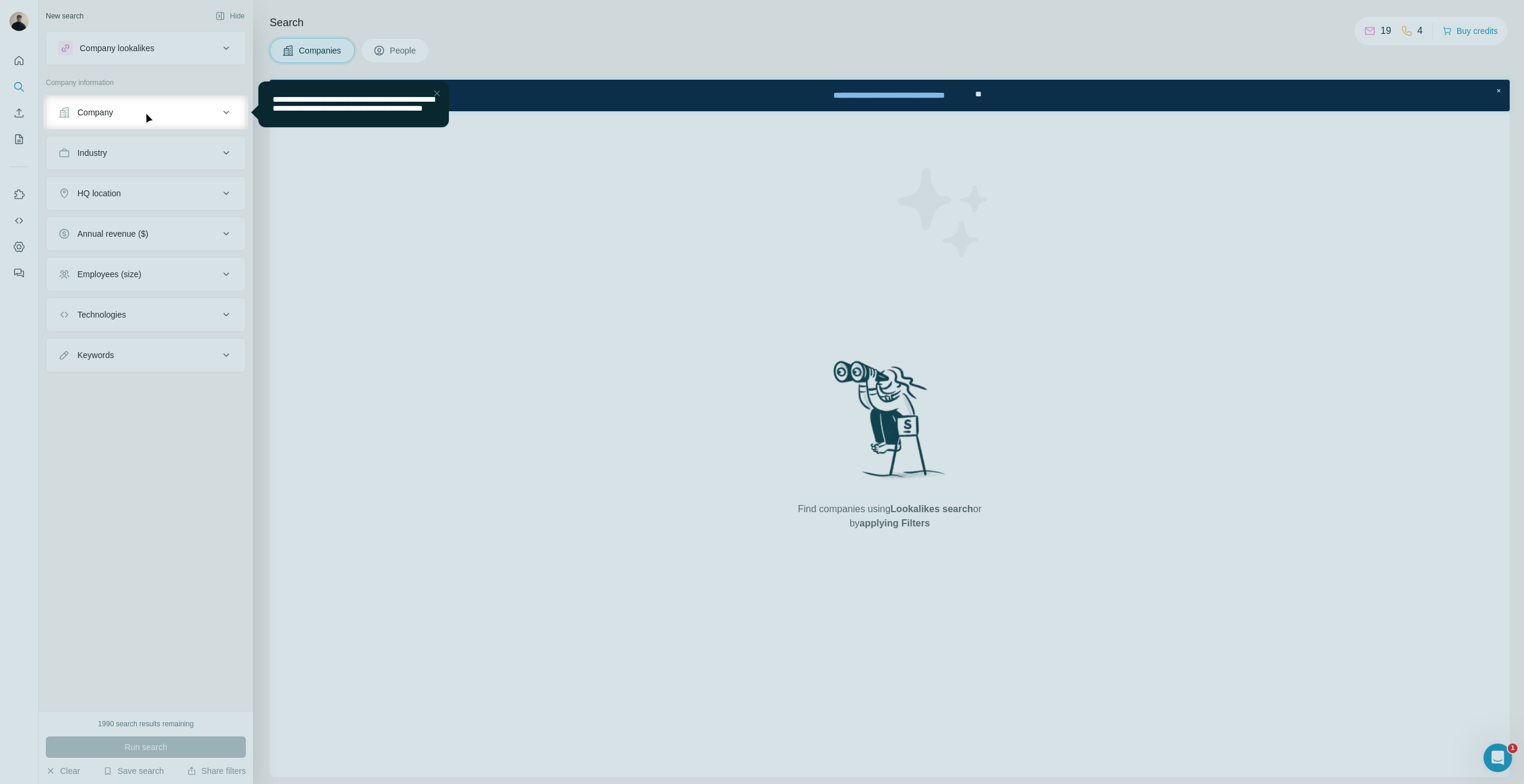
click at [136, 332] on div at bounding box center [762, 457] width 1524 height 654
click at [136, 332] on div at bounding box center [762, 457] width 1524 height 654
click at [137, 332] on div at bounding box center [762, 457] width 1524 height 654
drag, startPoint x: 137, startPoint y: 332, endPoint x: 189, endPoint y: 317, distance: 54.1
click at [137, 332] on div at bounding box center [762, 457] width 1524 height 654
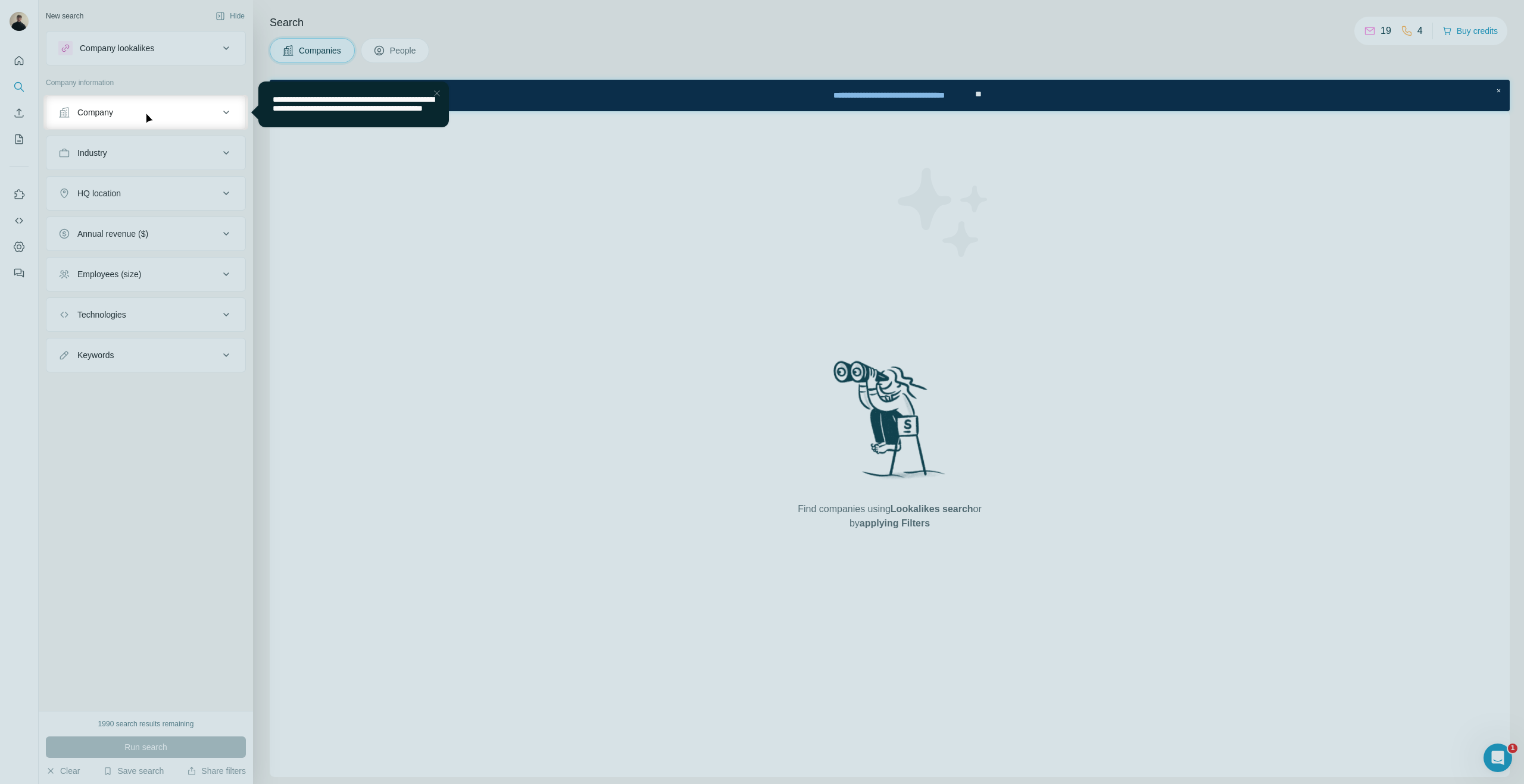
click at [329, 234] on div at bounding box center [762, 457] width 1524 height 654
click at [301, 76] on div at bounding box center [762, 47] width 1524 height 95
click at [443, 98] on div "Close Step" at bounding box center [437, 93] width 15 height 15
